Goal: Book appointment/travel/reservation

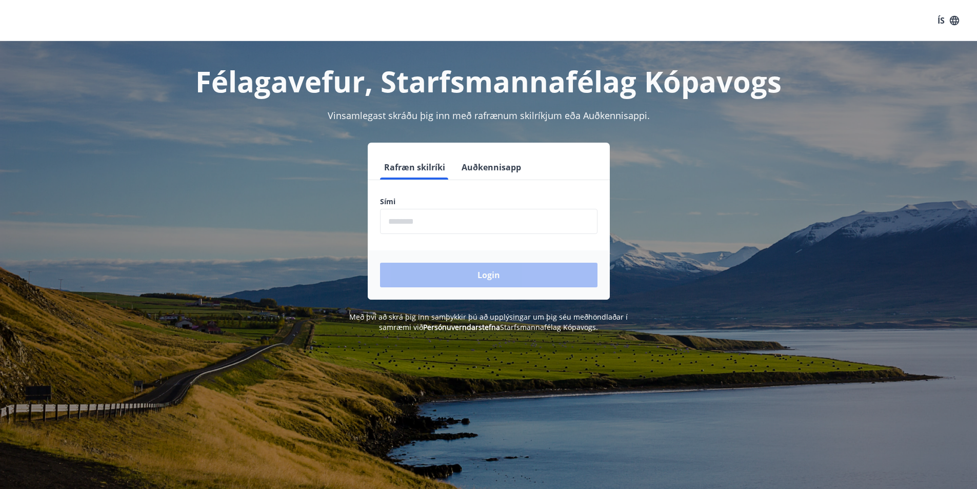
click at [410, 222] on input "phone" at bounding box center [489, 221] width 218 height 25
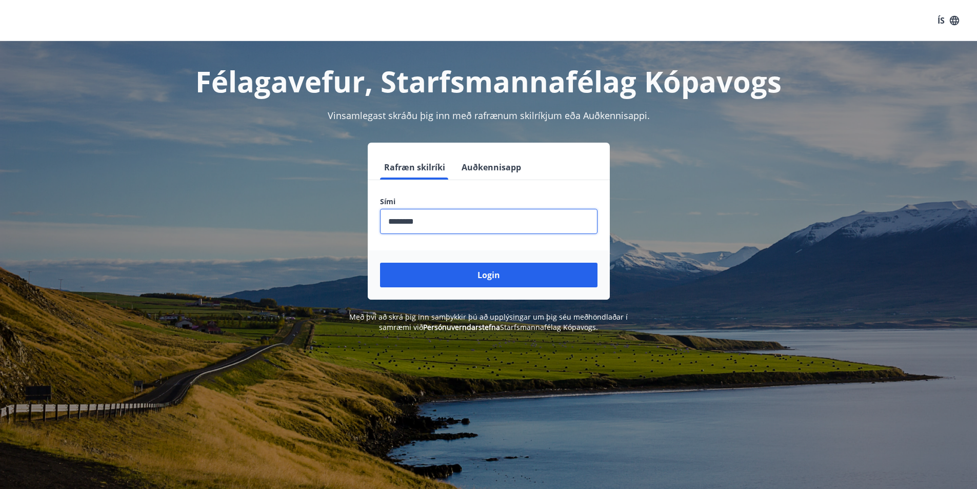
type input "********"
click at [380, 263] on button "Login" at bounding box center [489, 275] width 218 height 25
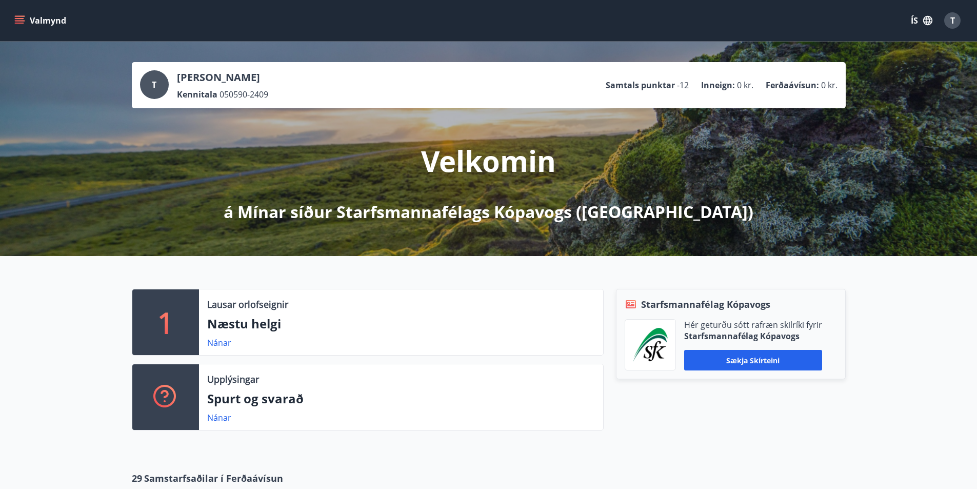
click at [18, 18] on icon "menu" at bounding box center [19, 18] width 9 height 1
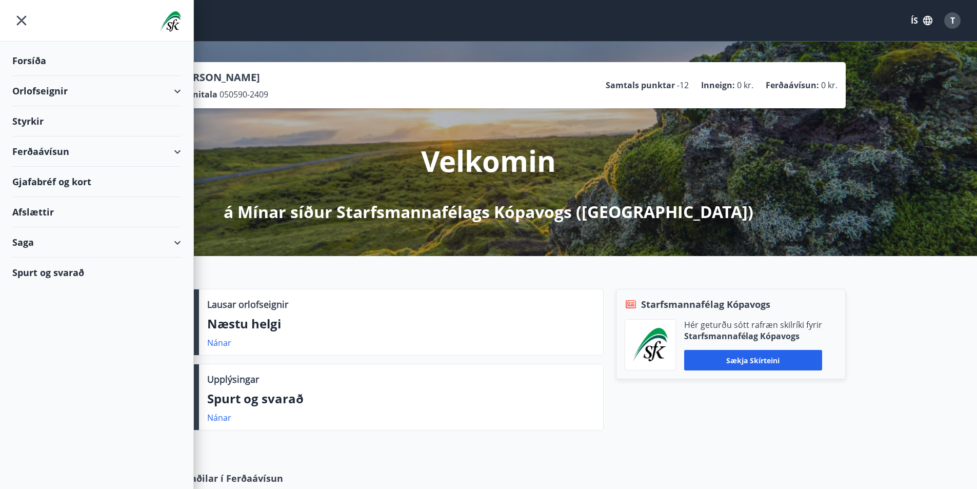
click at [97, 92] on div "Orlofseignir" at bounding box center [96, 91] width 169 height 30
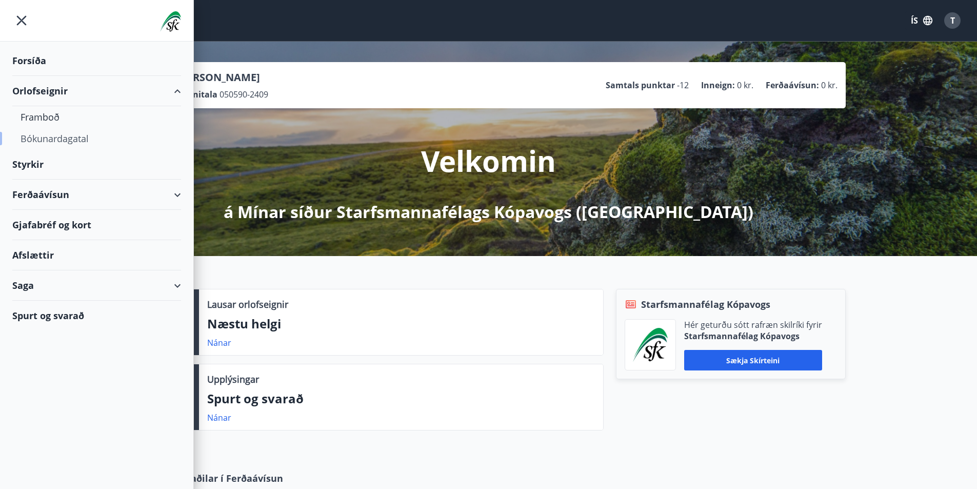
click at [49, 131] on div "Bókunardagatal" at bounding box center [97, 139] width 152 height 22
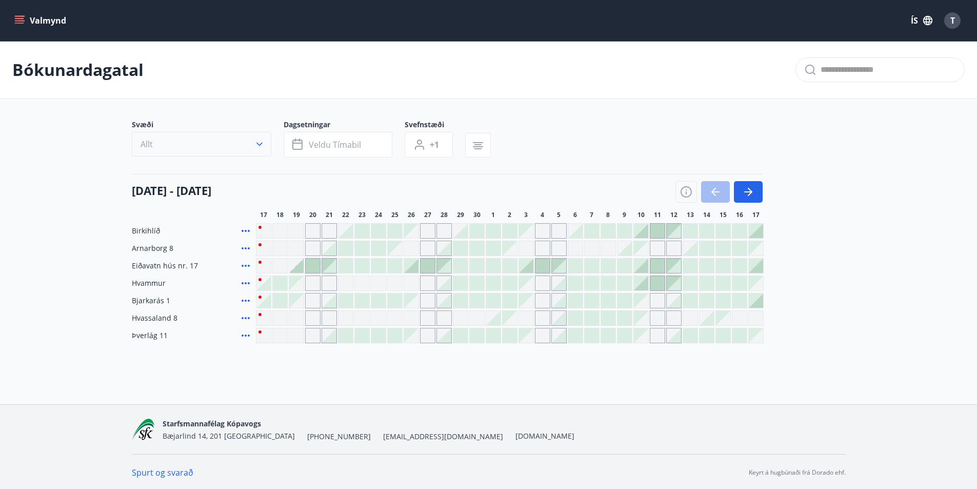
drag, startPoint x: 259, startPoint y: 262, endPoint x: 227, endPoint y: 148, distance: 118.7
click at [259, 262] on div "Gráir dagar eru ekki bókanlegir" at bounding box center [263, 265] width 15 height 15
click at [481, 144] on icon "button" at bounding box center [478, 146] width 12 height 12
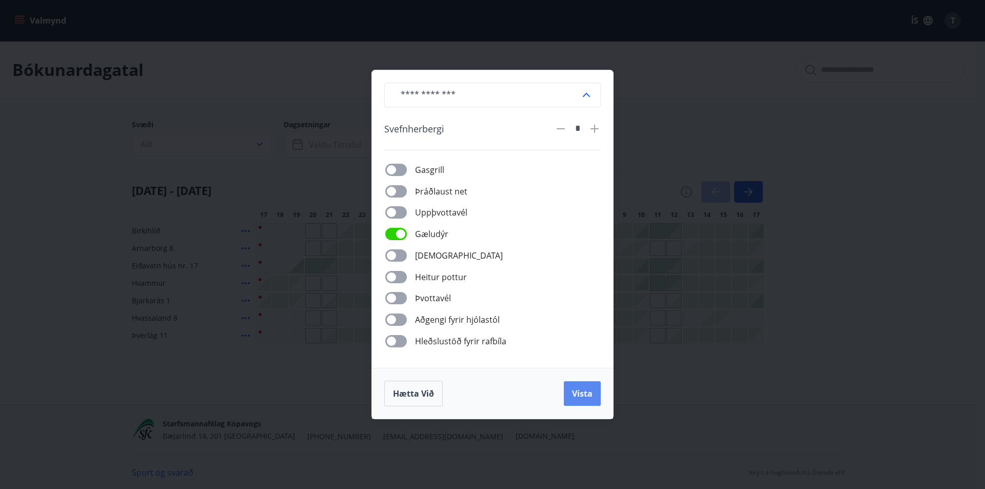
click at [577, 396] on span "Vista" at bounding box center [582, 393] width 21 height 11
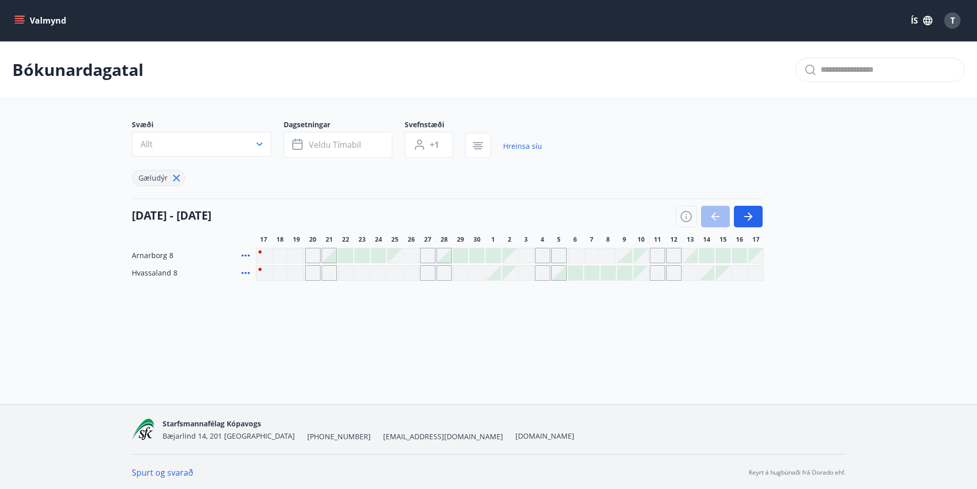
click at [247, 272] on icon at bounding box center [246, 273] width 12 height 12
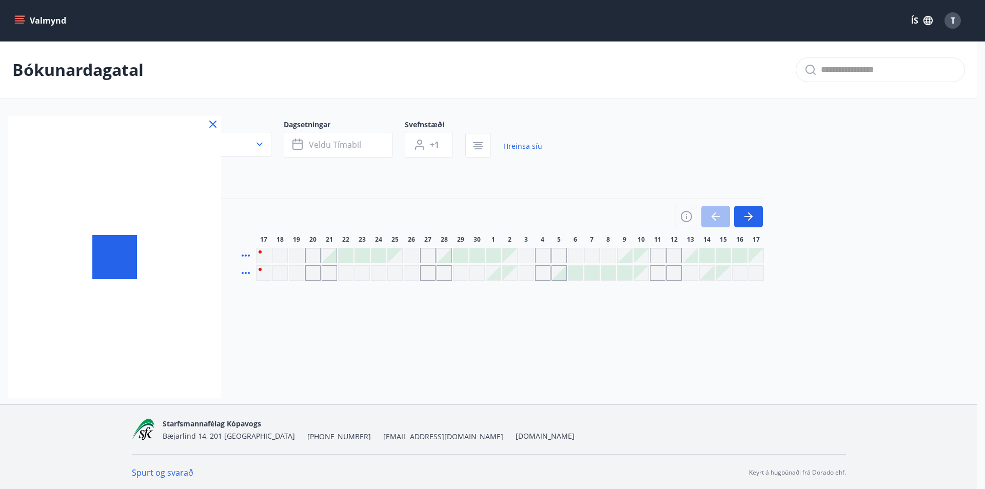
click at [311, 325] on div at bounding box center [492, 244] width 985 height 489
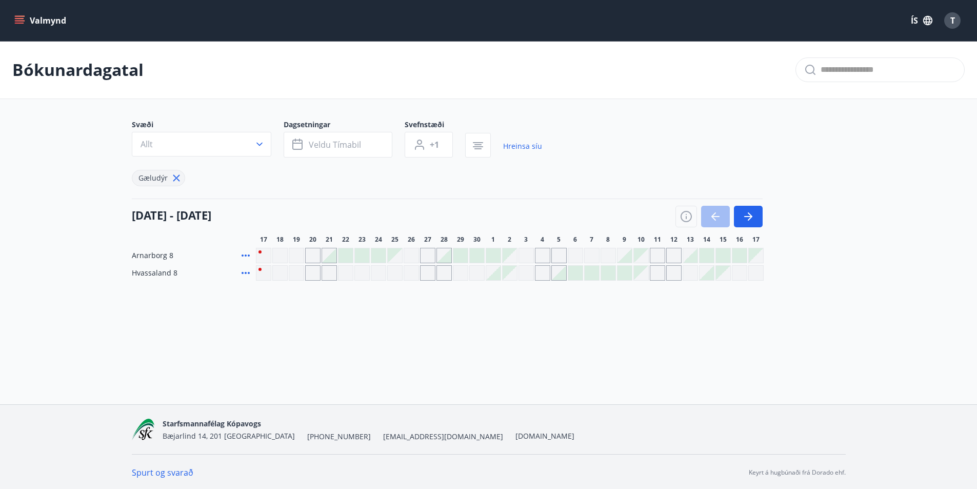
click at [238, 257] on div "Arnarborg 8" at bounding box center [192, 255] width 120 height 15
click at [240, 254] on icon at bounding box center [246, 255] width 12 height 12
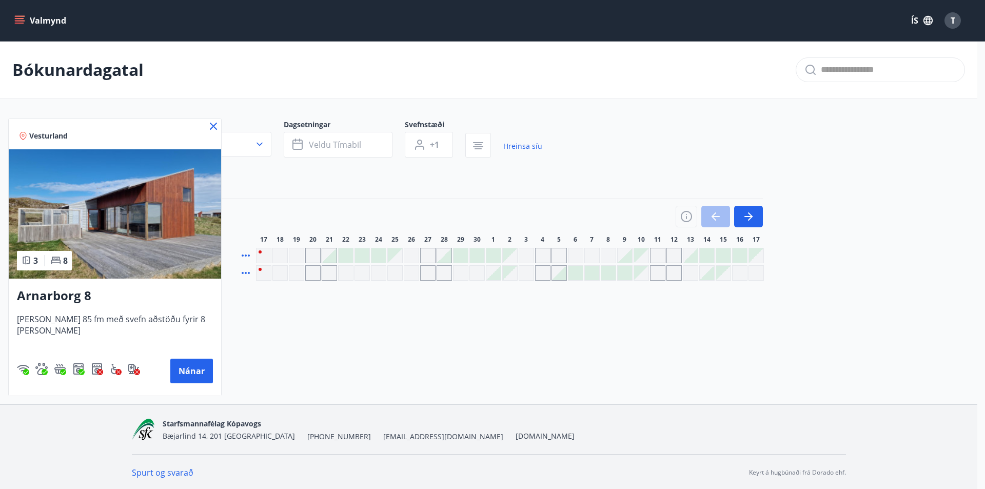
click at [207, 127] on icon at bounding box center [213, 126] width 12 height 12
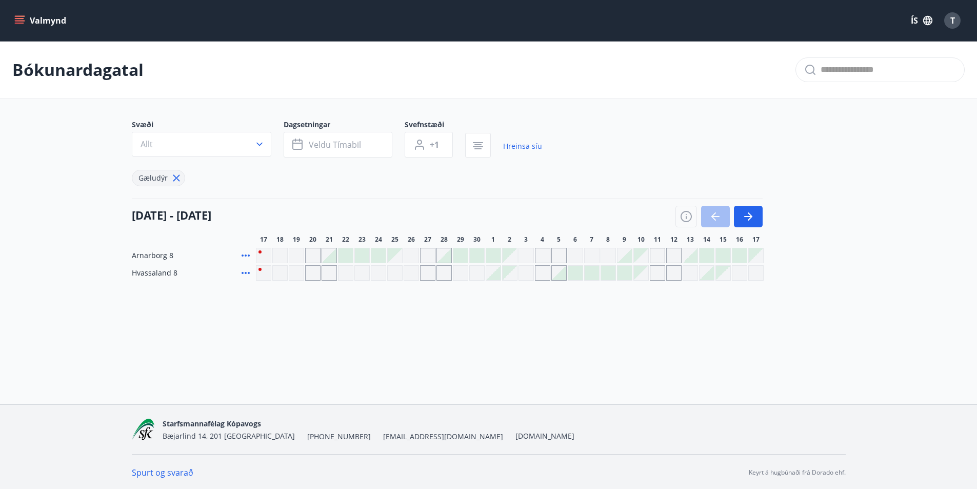
click at [245, 253] on icon at bounding box center [246, 255] width 12 height 12
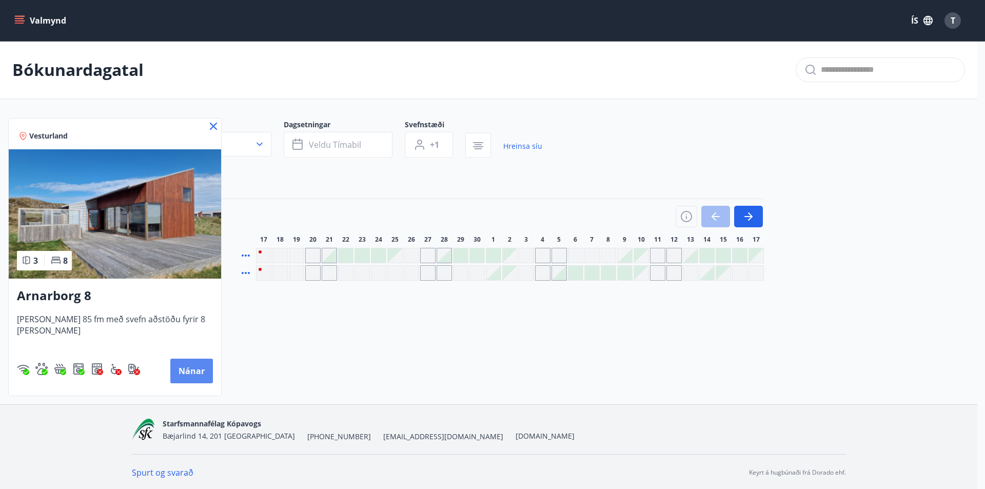
click at [170, 367] on button "Nánar" at bounding box center [191, 371] width 43 height 25
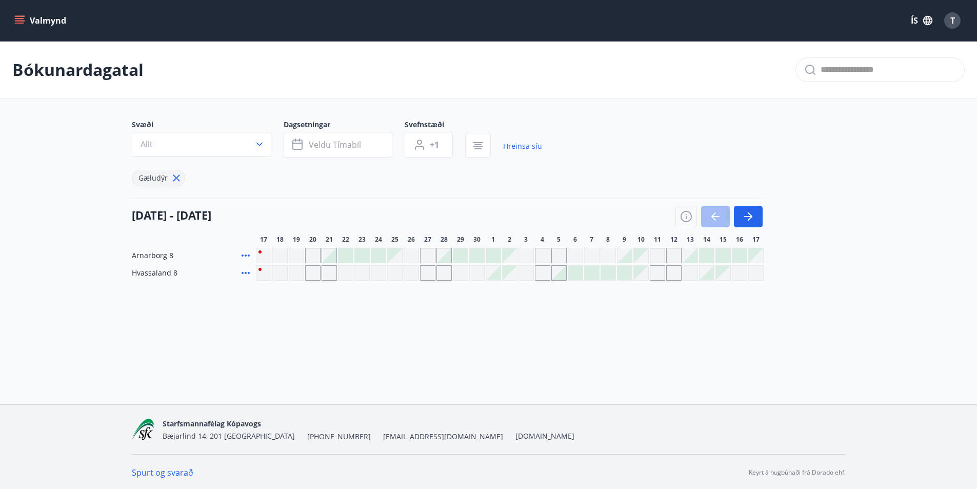
click at [345, 257] on div at bounding box center [346, 255] width 14 height 14
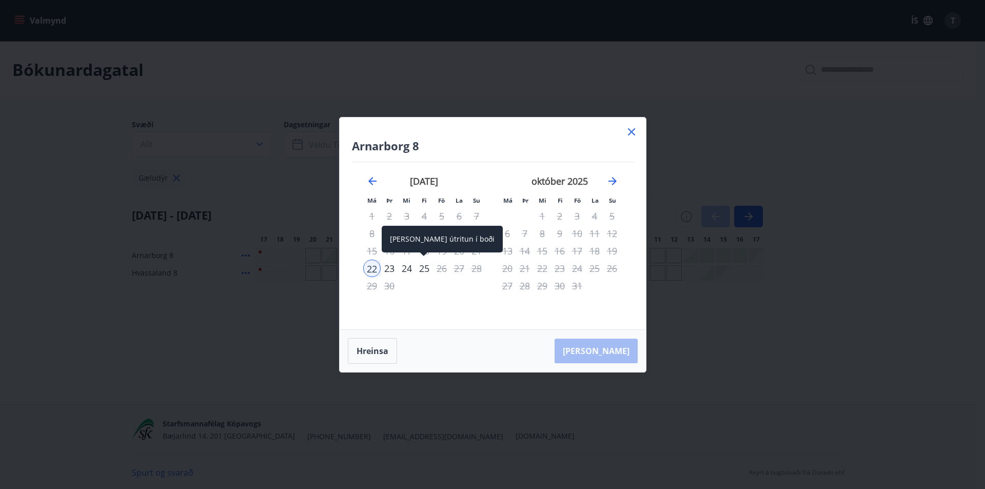
click at [425, 269] on div "25" at bounding box center [424, 268] width 17 height 17
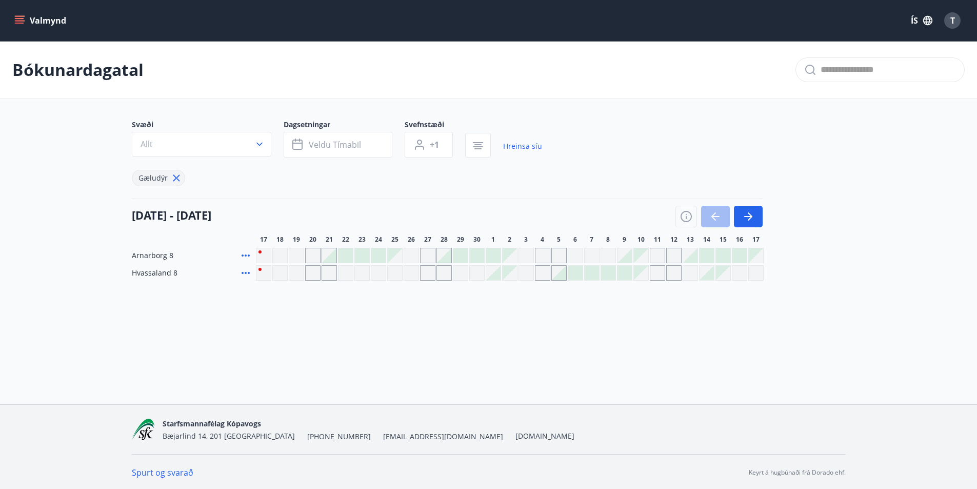
click at [178, 179] on icon at bounding box center [176, 177] width 11 height 11
